Goal: Task Accomplishment & Management: Use online tool/utility

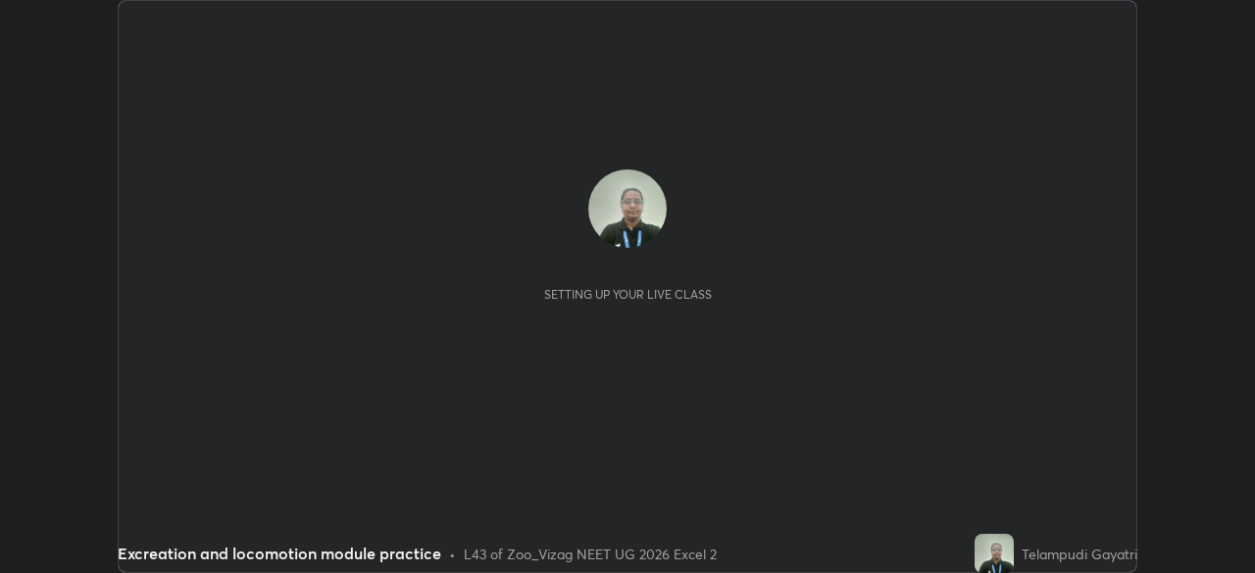
scroll to position [573, 1254]
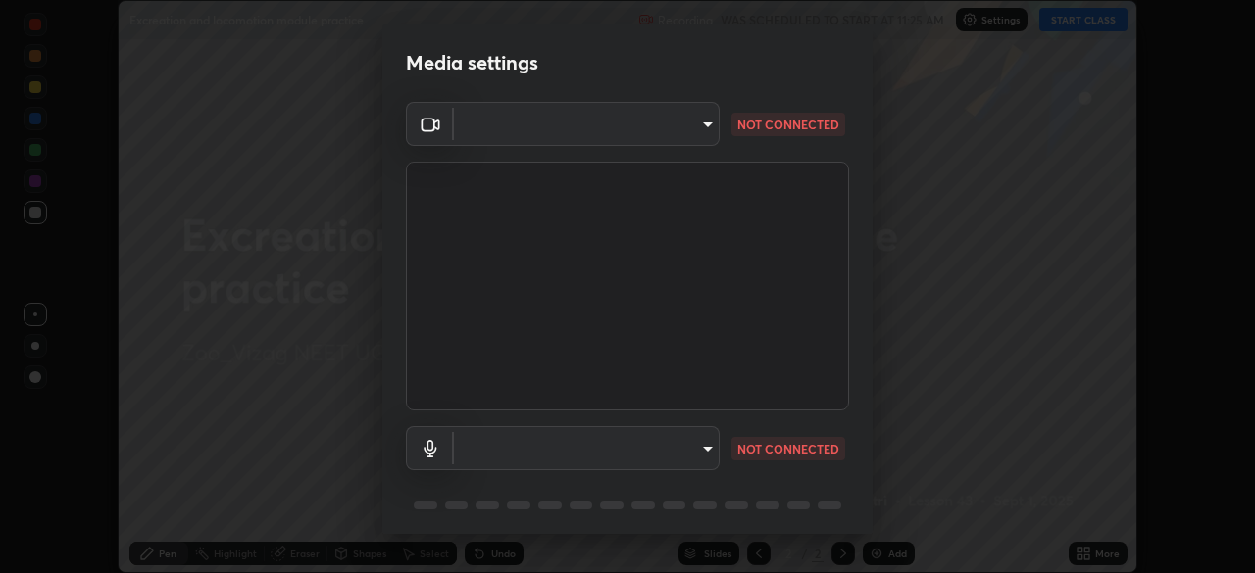
type input "9030359f7c1cf0004fce98ac6cf02813a309f03a5d2a02a0d6cb05d96ece7ecb"
type input "58badc799dd79e5c4291eb963c5bc4db382abaa5d9ef067596152dbe5c7e72c8"
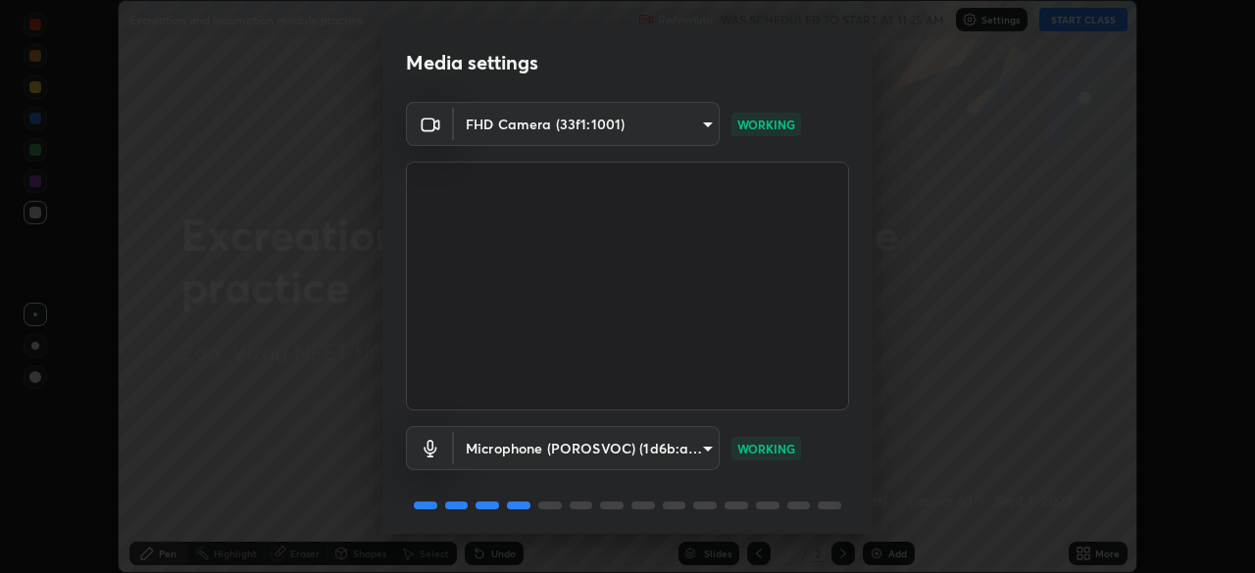
scroll to position [70, 0]
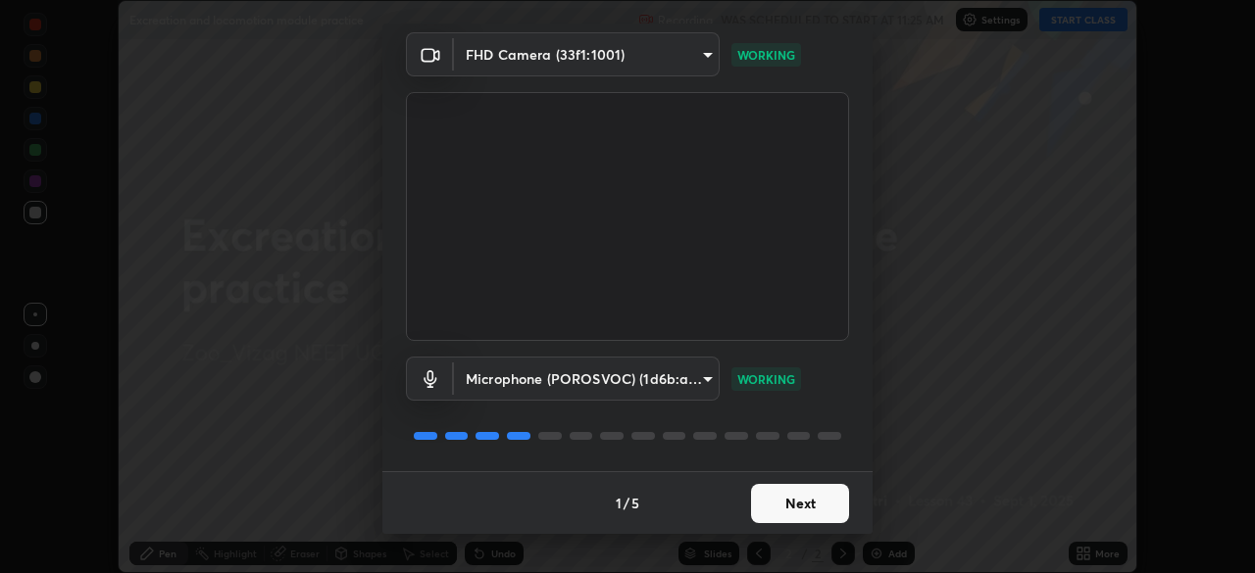
click at [815, 499] on button "Next" at bounding box center [800, 503] width 98 height 39
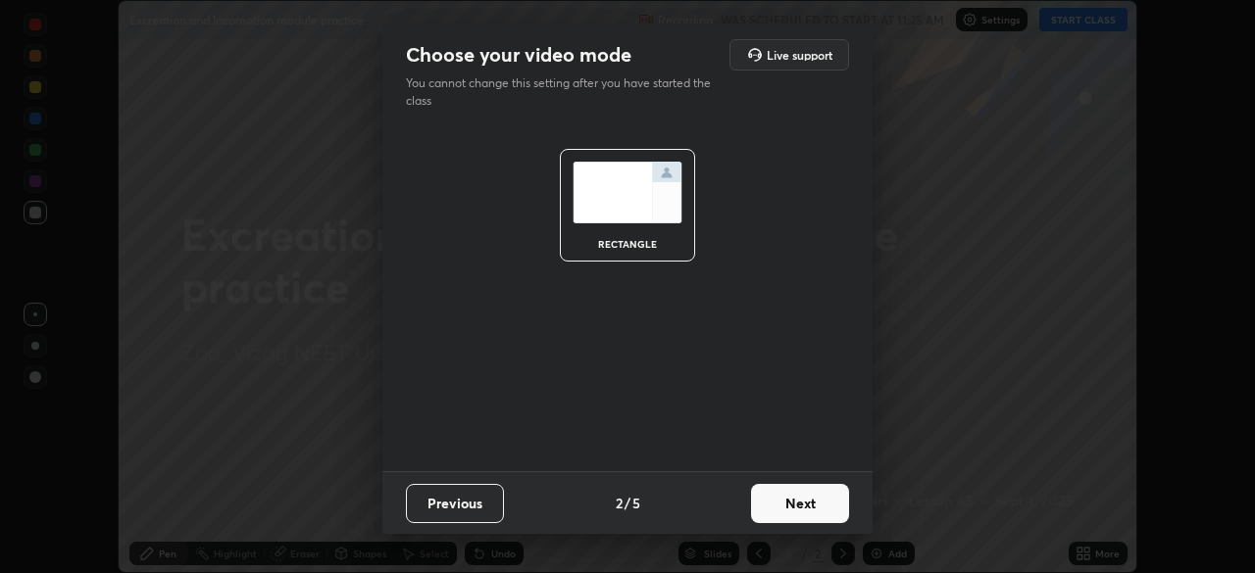
scroll to position [0, 0]
click at [819, 509] on button "Next" at bounding box center [800, 503] width 98 height 39
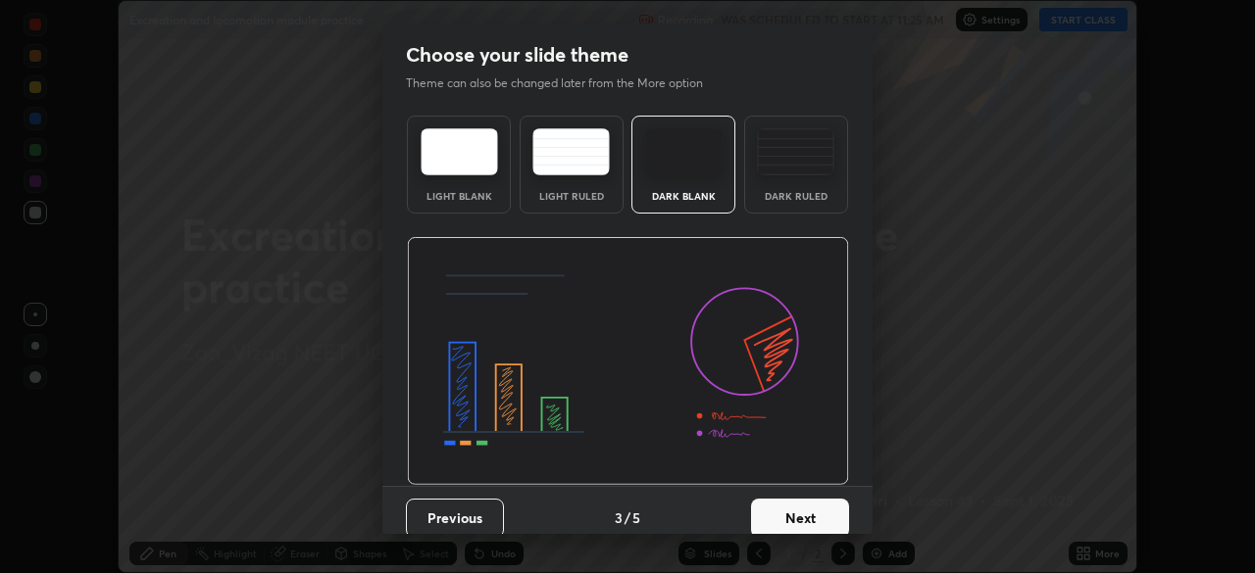
click at [819, 520] on button "Next" at bounding box center [800, 518] width 98 height 39
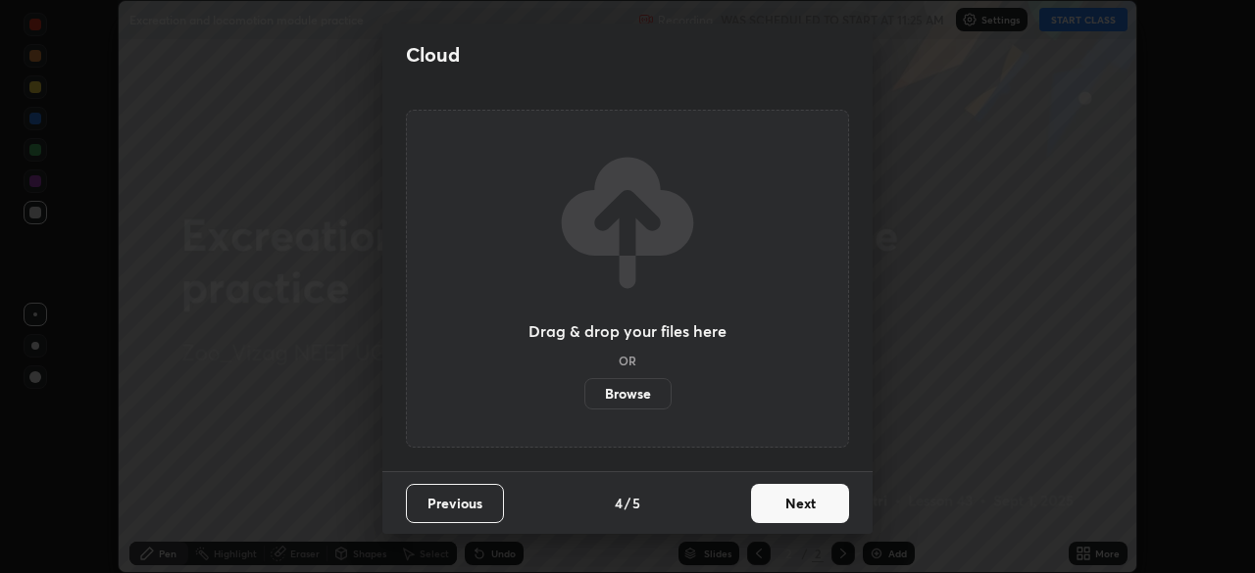
click at [829, 515] on button "Next" at bounding box center [800, 503] width 98 height 39
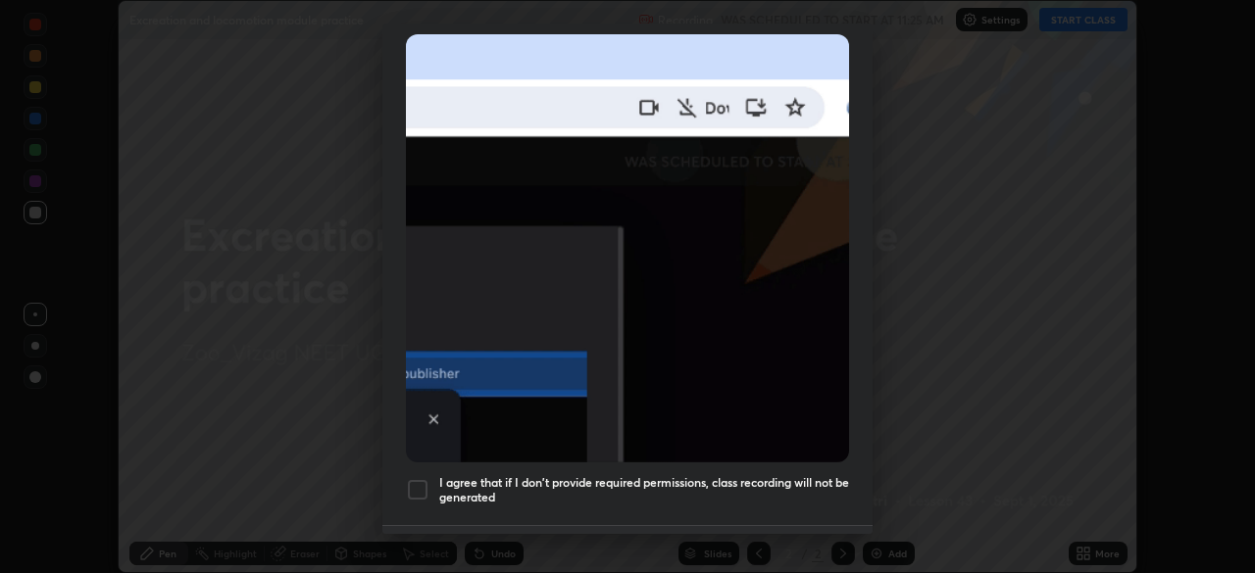
scroll to position [470, 0]
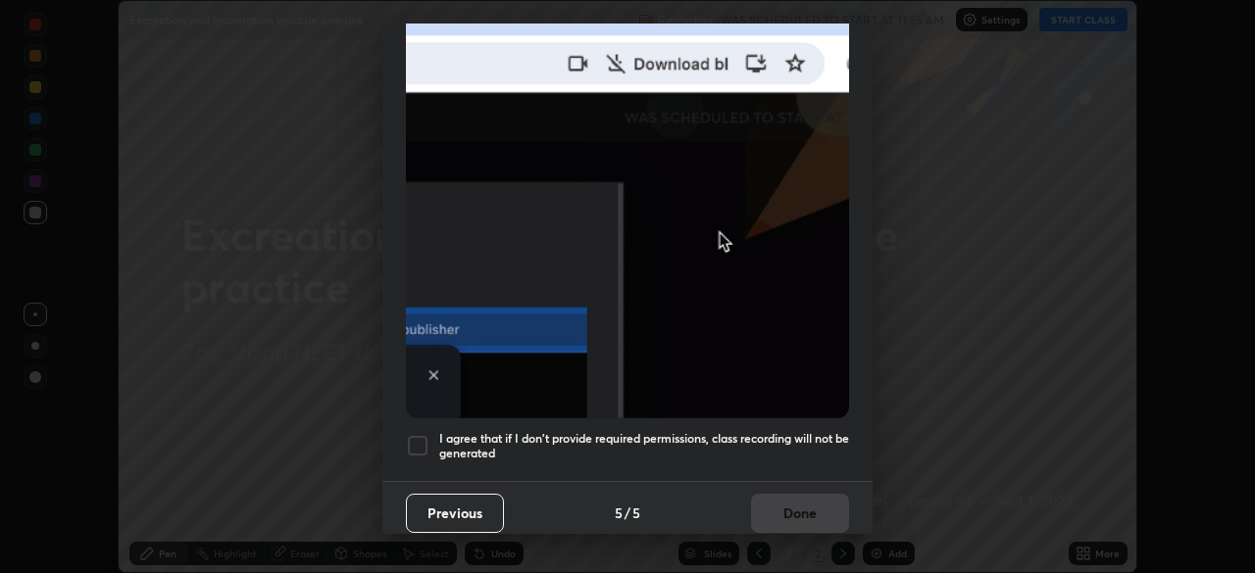
click at [422, 434] on div at bounding box center [418, 446] width 24 height 24
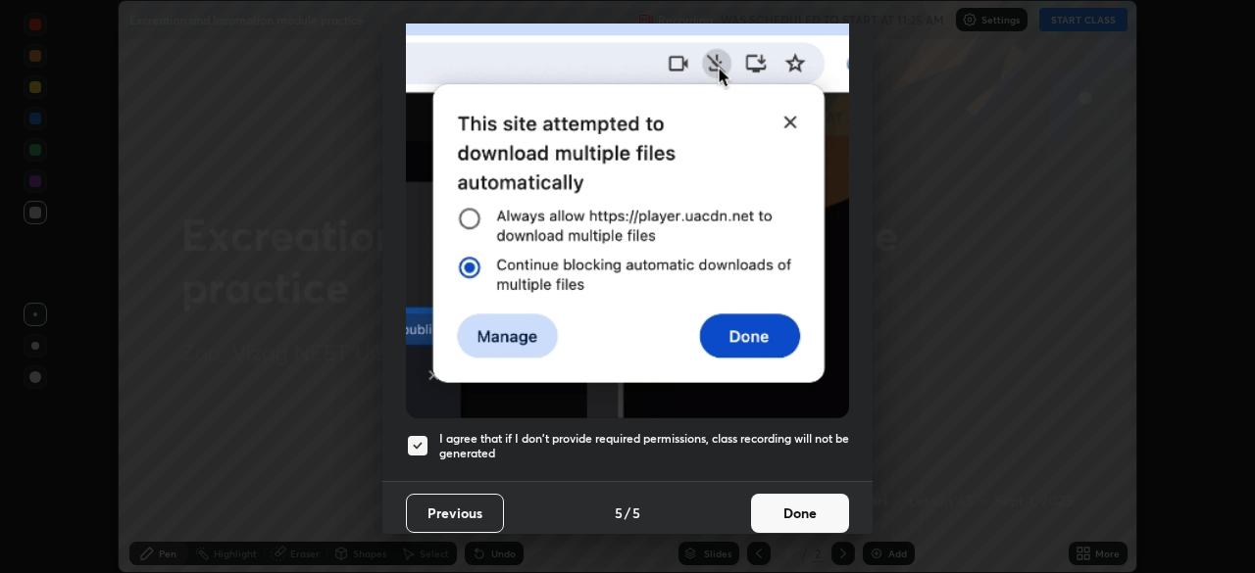
click at [785, 496] on button "Done" at bounding box center [800, 513] width 98 height 39
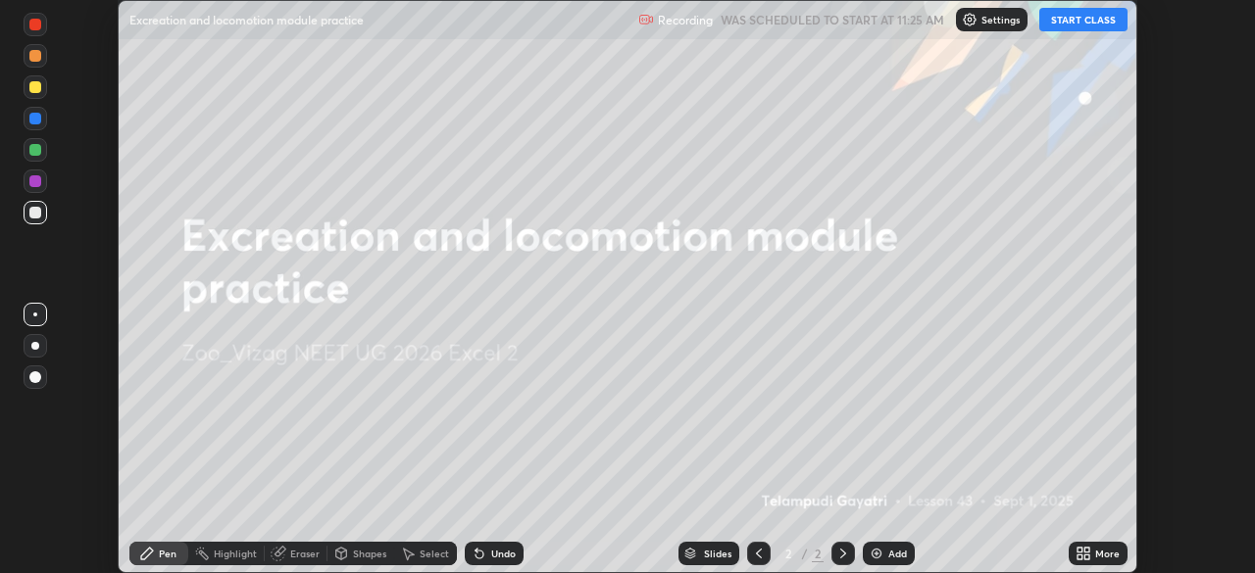
click at [1085, 16] on button "START CLASS" at bounding box center [1083, 20] width 88 height 24
